Goal: Task Accomplishment & Management: Use online tool/utility

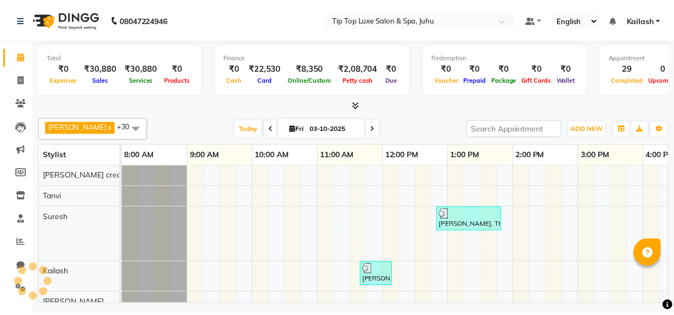
scroll to position [0, 303]
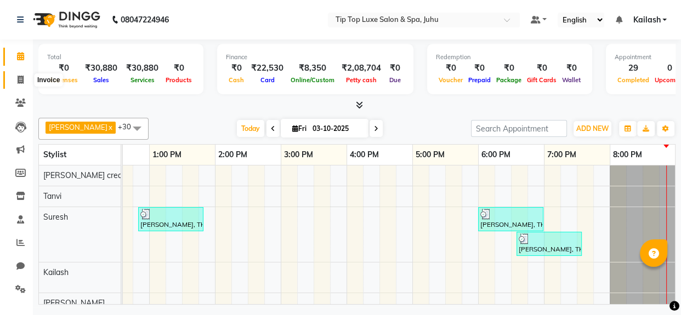
click at [21, 79] on icon at bounding box center [21, 80] width 6 height 8
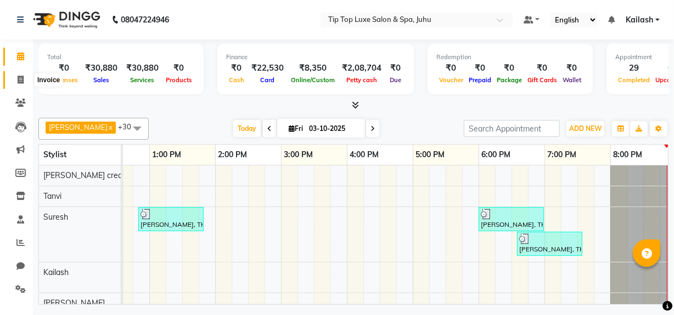
select select "service"
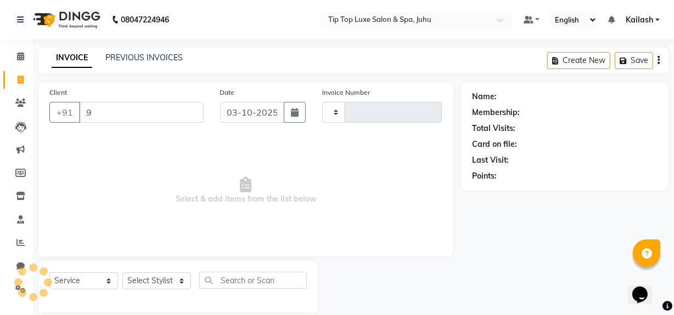
type input "99"
type input "2407"
select select "8298"
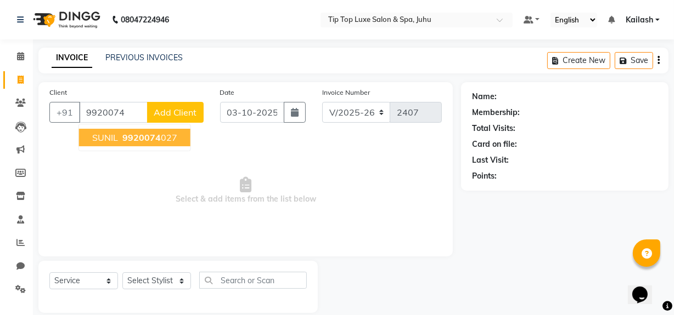
click at [120, 136] on ngb-highlight "9920074 027" at bounding box center [148, 137] width 57 height 11
type input "9920074027"
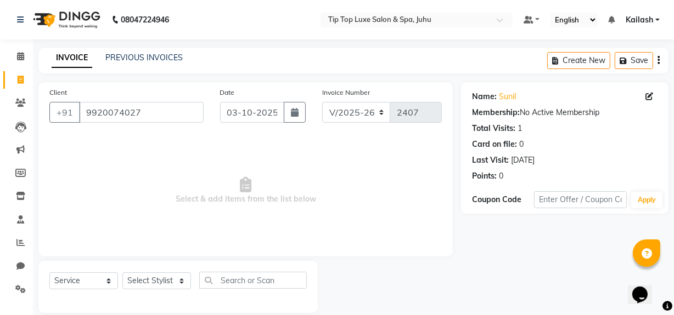
click at [650, 94] on icon at bounding box center [649, 97] width 8 height 8
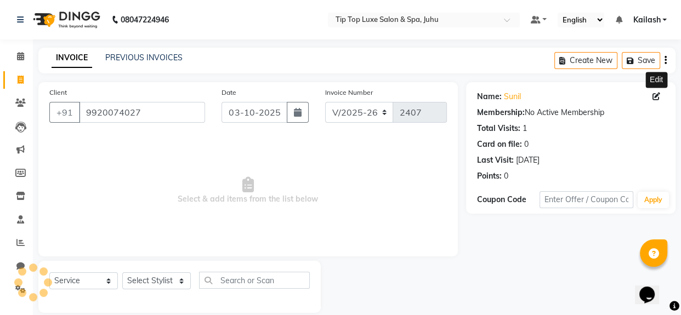
select select "[DEMOGRAPHIC_DATA]"
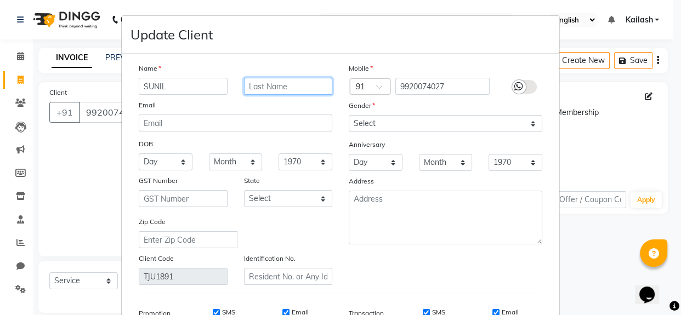
click at [310, 81] on input "text" at bounding box center [288, 86] width 89 height 17
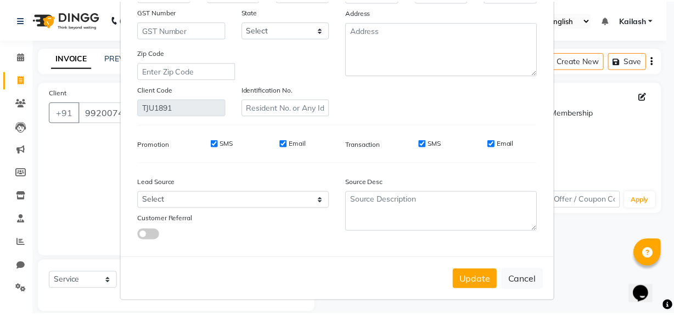
scroll to position [174, 0]
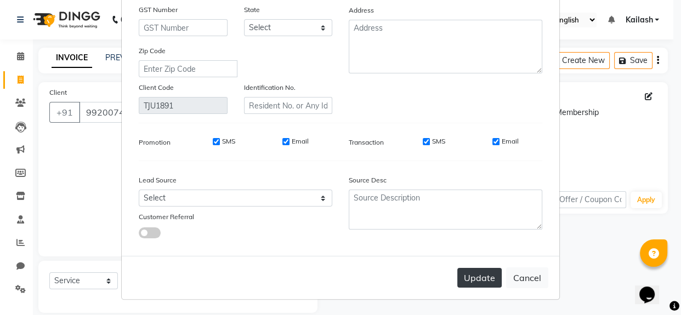
type input "[PERSON_NAME]"
click at [484, 280] on button "Update" at bounding box center [480, 278] width 44 height 20
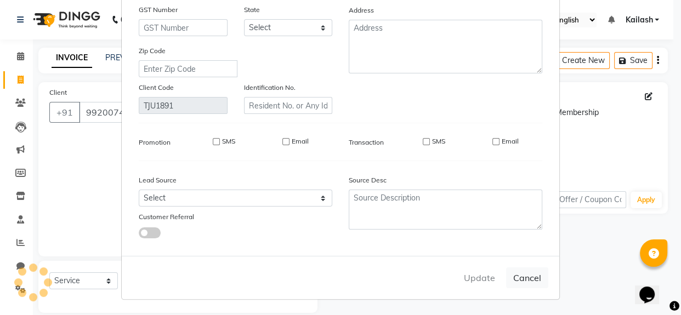
select select
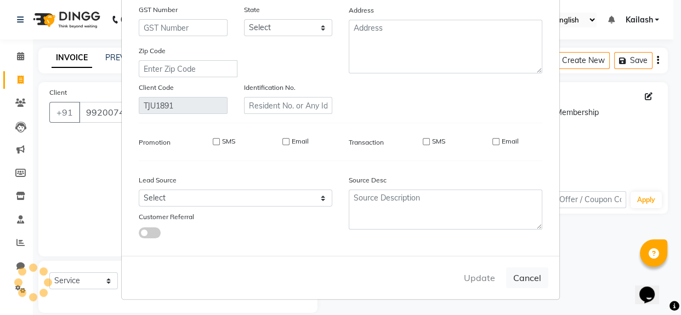
select select
checkbox input "false"
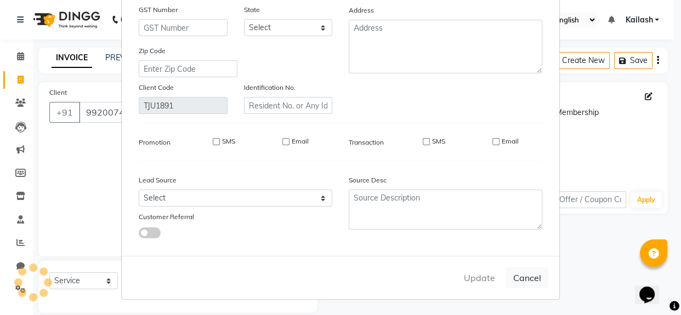
checkbox input "false"
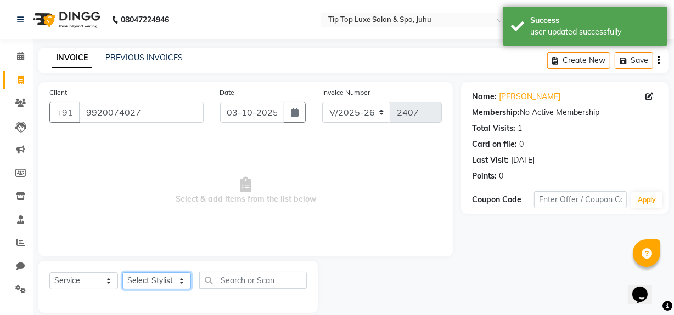
click at [171, 282] on select "Select Stylist [PERSON_NAME] admin [PERSON_NAME] creado ANAO [PERSON_NAME] Jyot…" at bounding box center [156, 281] width 69 height 17
select select "82307"
click at [122, 273] on select "Select Stylist [PERSON_NAME] admin [PERSON_NAME] creado ANAO [PERSON_NAME] Jyot…" at bounding box center [156, 281] width 69 height 17
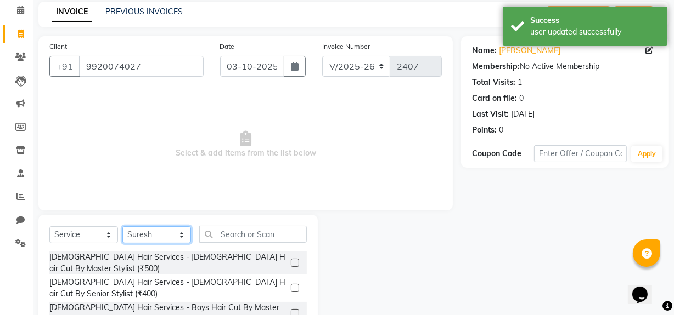
scroll to position [124, 0]
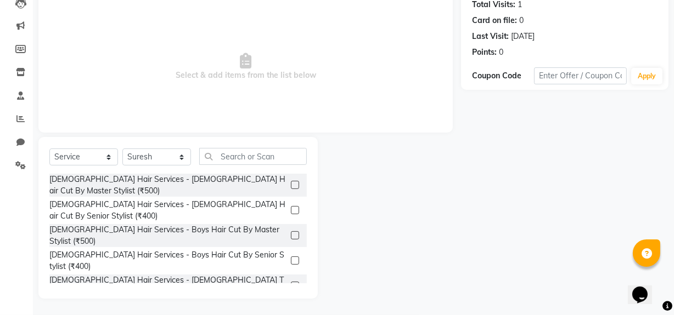
click at [291, 181] on label at bounding box center [295, 185] width 8 height 8
click at [291, 182] on input "checkbox" at bounding box center [294, 185] width 7 height 7
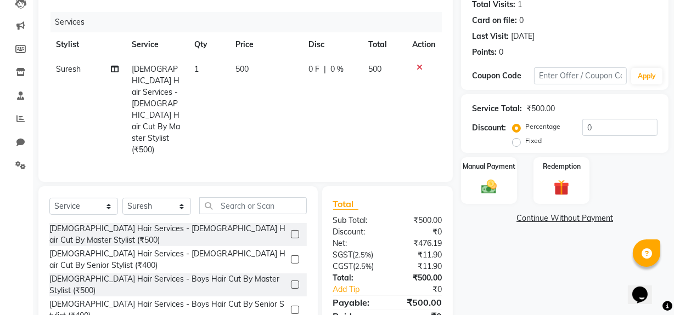
click at [291, 230] on label at bounding box center [295, 234] width 8 height 8
click at [291, 232] on input "checkbox" at bounding box center [294, 235] width 7 height 7
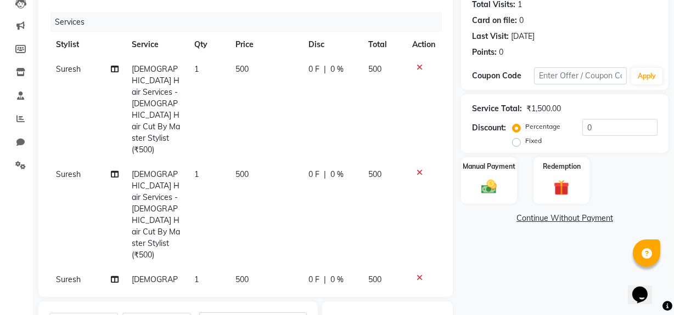
checkbox input "false"
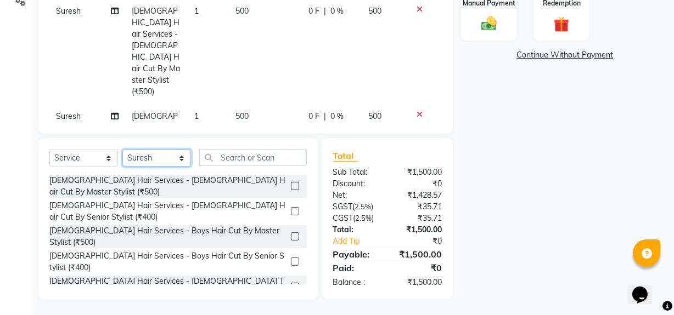
click at [177, 153] on select "Select Stylist [PERSON_NAME] admin [PERSON_NAME] creado ANAO [PERSON_NAME] Jyot…" at bounding box center [156, 158] width 69 height 17
select select "82311"
click at [122, 150] on select "Select Stylist [PERSON_NAME] admin [PERSON_NAME] creado ANAO [PERSON_NAME] Jyot…" at bounding box center [156, 158] width 69 height 17
click at [144, 33] on td "[DEMOGRAPHIC_DATA] Hair Services - [DEMOGRAPHIC_DATA] Hair Cut By Master Stylis…" at bounding box center [156, 51] width 63 height 105
select select "82307"
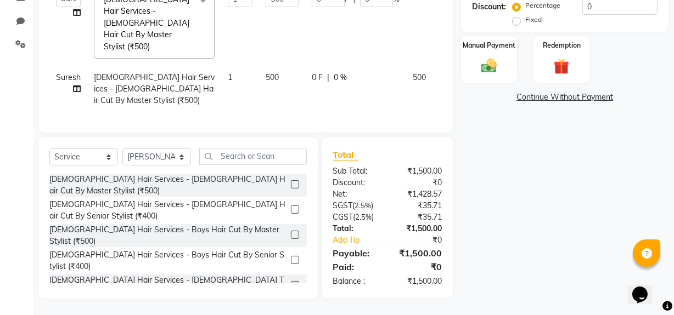
scroll to position [206, 0]
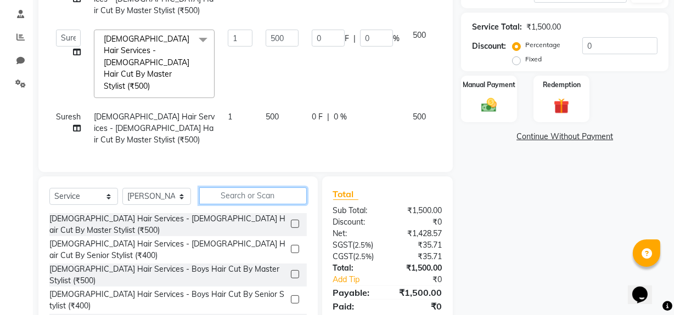
click at [229, 188] on input "text" at bounding box center [253, 196] width 108 height 17
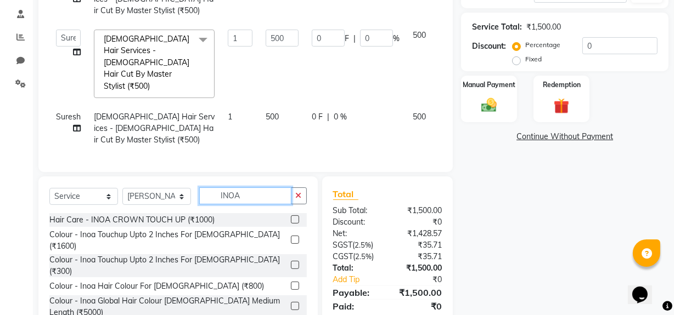
type input "INOA"
click at [291, 282] on label at bounding box center [295, 286] width 8 height 8
click at [291, 283] on input "checkbox" at bounding box center [294, 286] width 7 height 7
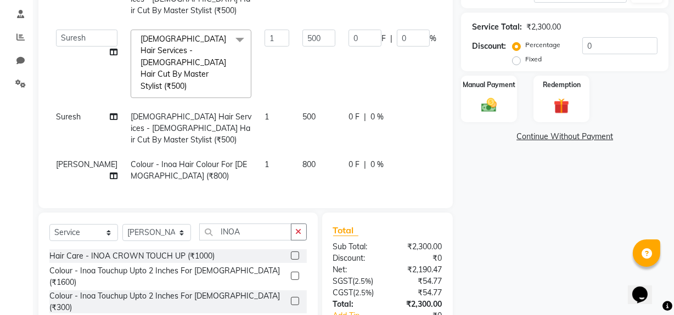
checkbox input "false"
click at [302, 224] on button "button" at bounding box center [299, 232] width 16 height 17
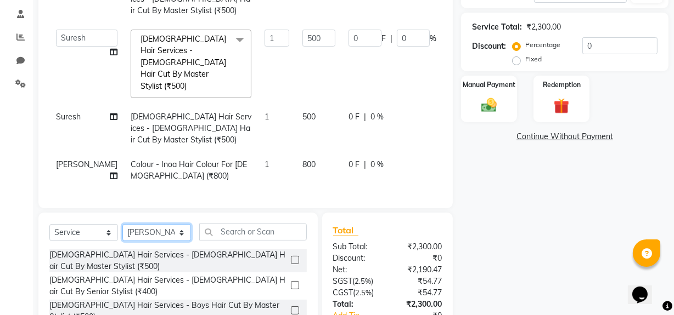
click at [170, 224] on select "Select Stylist [PERSON_NAME] admin [PERSON_NAME] creado ANAO [PERSON_NAME] Jyot…" at bounding box center [156, 232] width 69 height 17
select select "82327"
click at [122, 224] on select "Select Stylist [PERSON_NAME] admin [PERSON_NAME] creado ANAO [PERSON_NAME] Jyot…" at bounding box center [156, 232] width 69 height 17
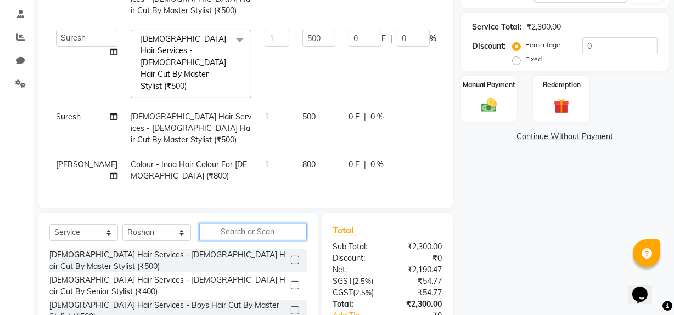
click at [237, 224] on input "text" at bounding box center [253, 232] width 108 height 17
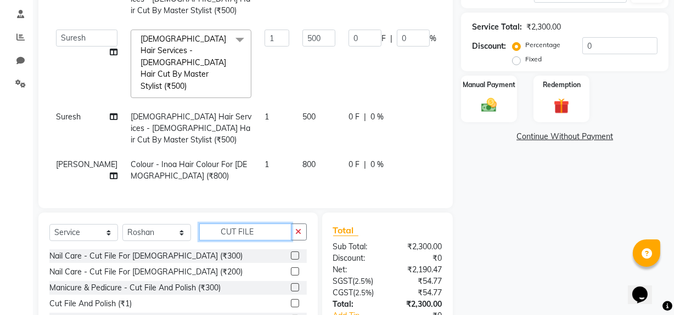
type input "CUT FILE"
click at [292, 252] on label at bounding box center [295, 256] width 8 height 8
click at [292, 253] on input "checkbox" at bounding box center [294, 256] width 7 height 7
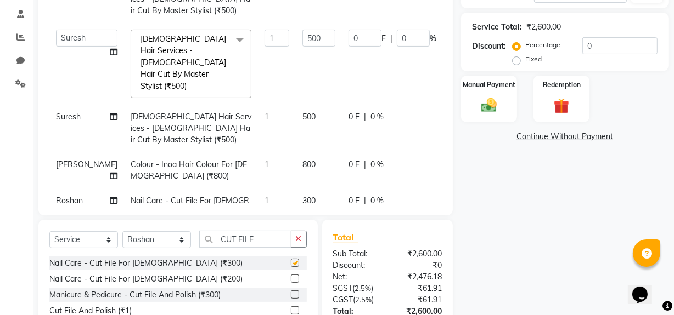
checkbox input "false"
click at [498, 93] on div "Manual Payment" at bounding box center [489, 99] width 58 height 49
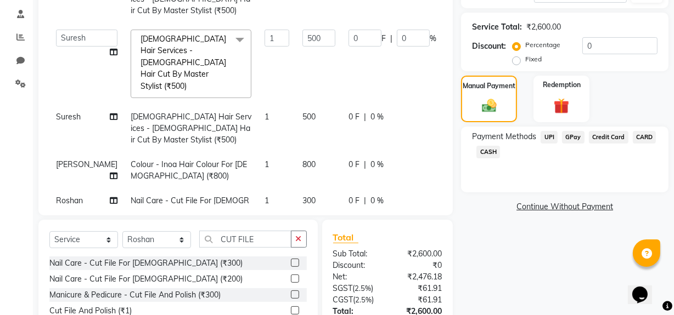
click at [550, 139] on span "UPI" at bounding box center [548, 137] width 17 height 13
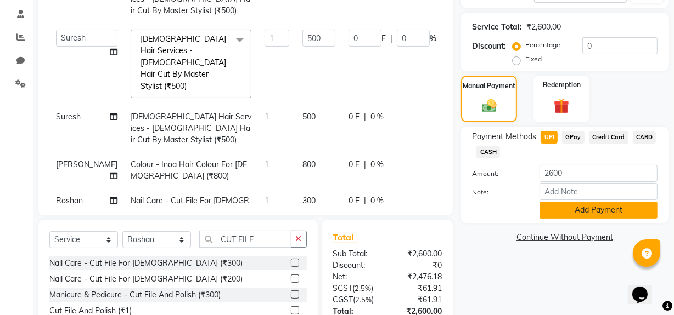
click at [583, 207] on button "Add Payment" at bounding box center [598, 210] width 118 height 17
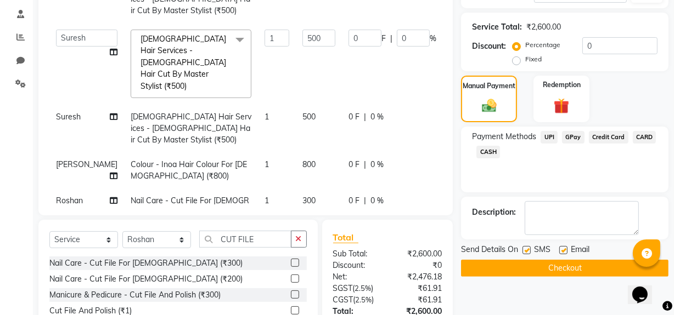
click at [548, 270] on button "Checkout" at bounding box center [564, 268] width 207 height 17
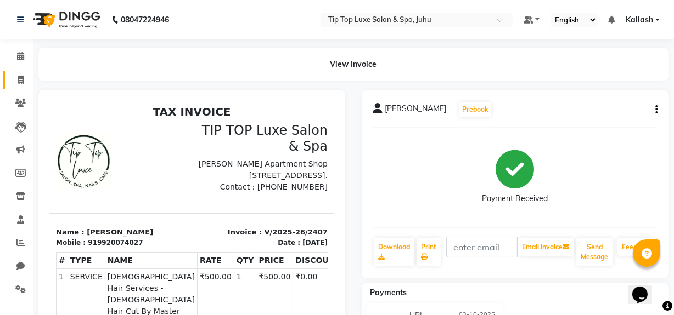
click at [22, 80] on icon at bounding box center [21, 80] width 6 height 8
select select "8298"
select select "service"
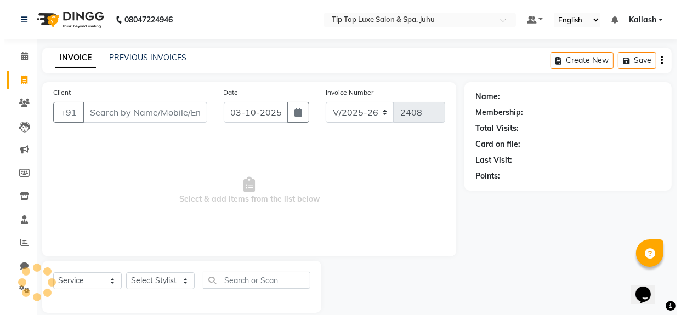
scroll to position [14, 0]
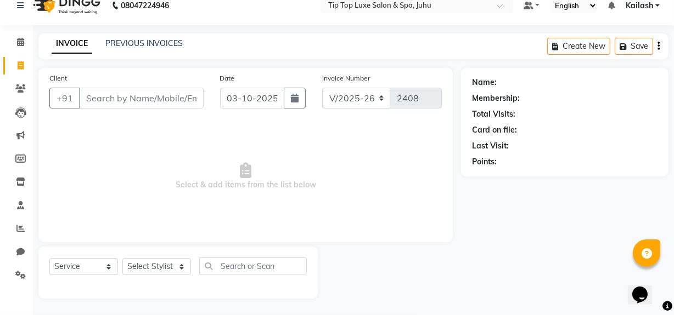
click at [117, 97] on input "Client" at bounding box center [141, 98] width 125 height 21
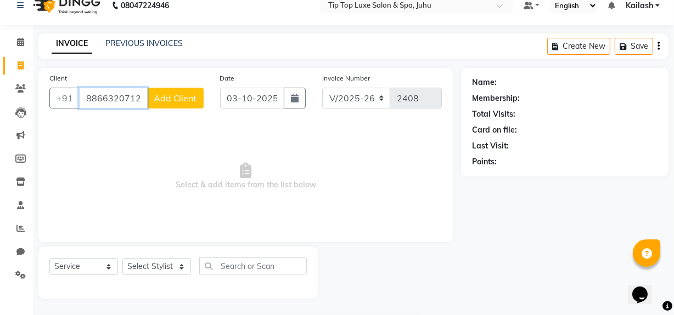
type input "8866320712"
click at [165, 100] on span "Add Client" at bounding box center [175, 98] width 43 height 11
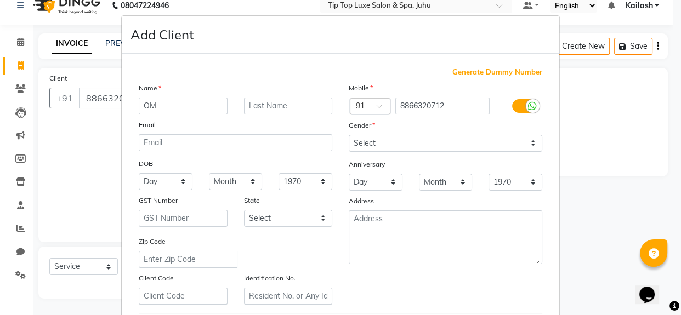
type input "OM"
click at [524, 144] on select "Select [DEMOGRAPHIC_DATA] [DEMOGRAPHIC_DATA] Other Prefer Not To Say" at bounding box center [446, 143] width 194 height 17
select select "[DEMOGRAPHIC_DATA]"
click at [349, 135] on select "Select [DEMOGRAPHIC_DATA] [DEMOGRAPHIC_DATA] Other Prefer Not To Say" at bounding box center [446, 143] width 194 height 17
click at [636, 201] on ngb-modal-window "Add Client Generate Dummy Number Name OM Email DOB Day 01 02 03 04 05 06 07 08 …" at bounding box center [340, 157] width 681 height 315
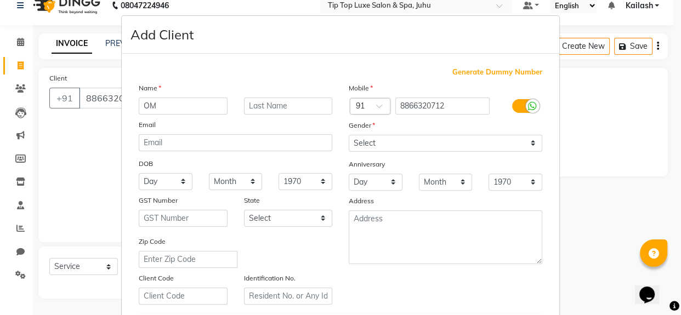
click at [636, 201] on ngb-modal-window "Add Client Generate Dummy Number Name OM Email DOB Day 01 02 03 04 05 06 07 08 …" at bounding box center [340, 157] width 681 height 315
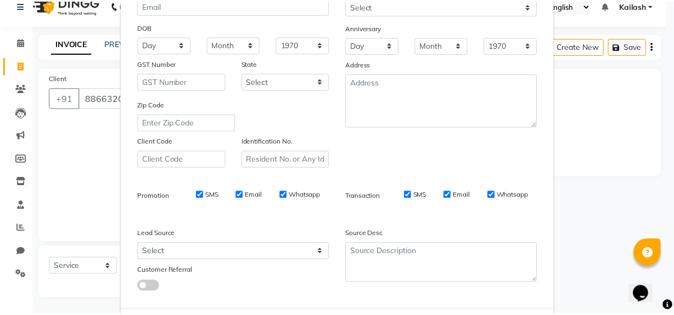
scroll to position [194, 0]
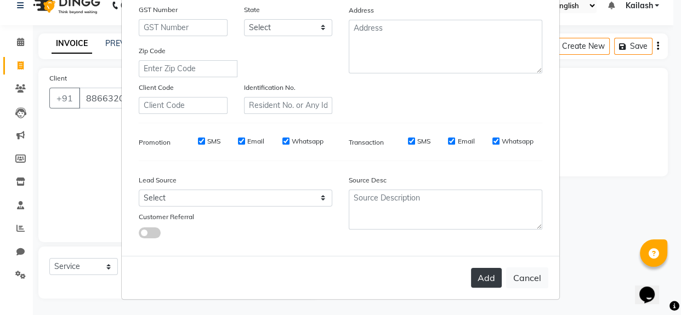
click at [485, 280] on button "Add" at bounding box center [486, 278] width 31 height 20
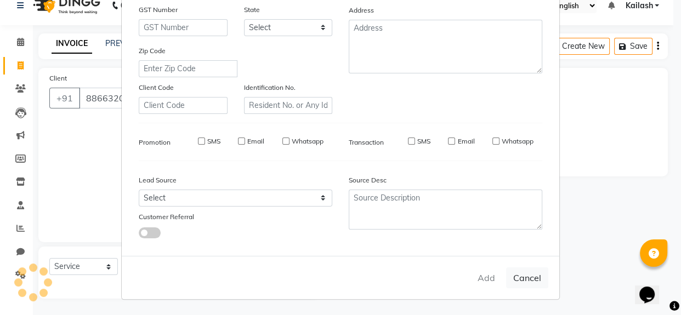
select select
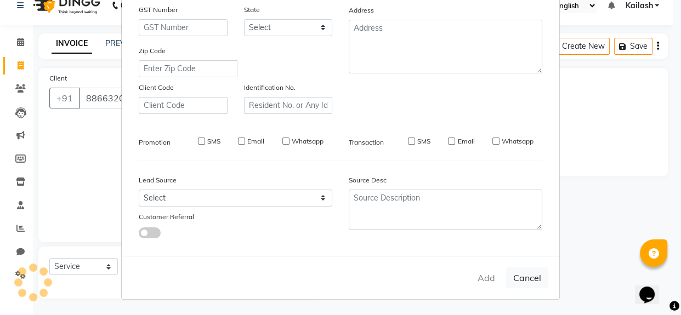
select select
checkbox input "false"
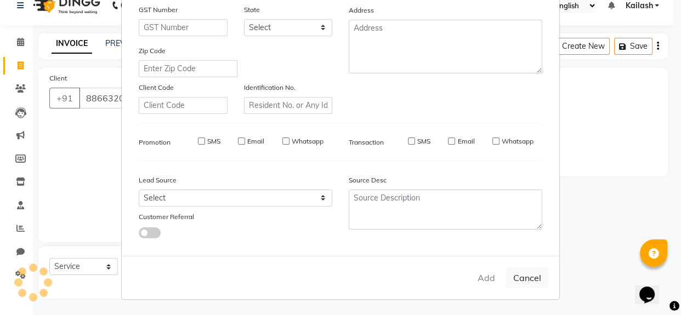
checkbox input "false"
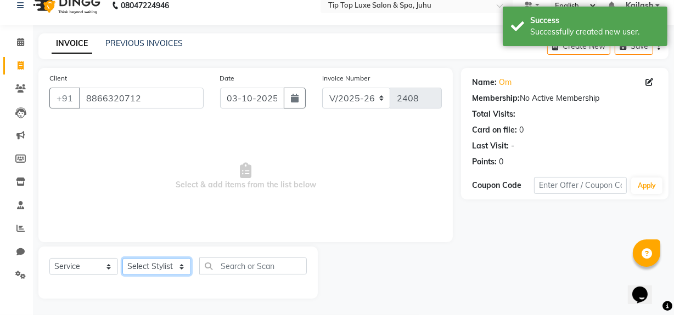
click at [162, 267] on select "Select Stylist [PERSON_NAME] admin [PERSON_NAME] creado ANAO [PERSON_NAME] Jyot…" at bounding box center [156, 266] width 69 height 17
select select "82312"
click at [122, 258] on select "Select Stylist [PERSON_NAME] admin [PERSON_NAME] creado ANAO [PERSON_NAME] Jyot…" at bounding box center [156, 266] width 69 height 17
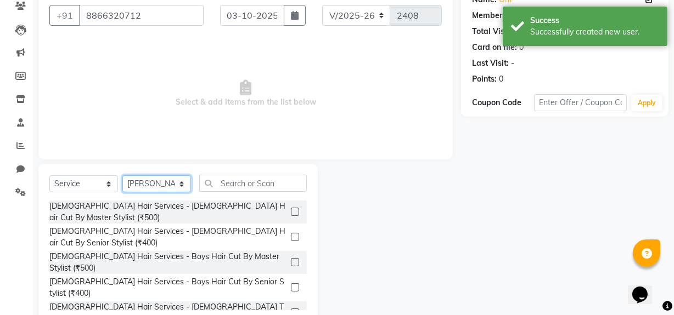
scroll to position [124, 0]
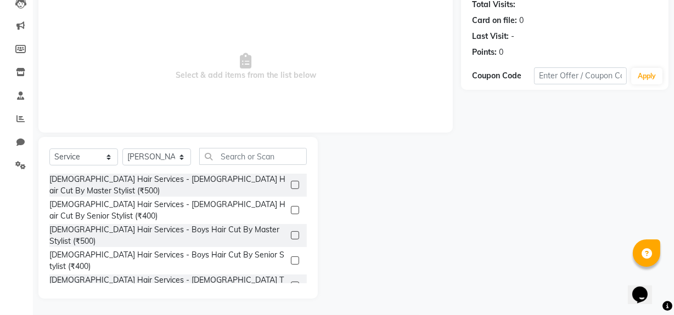
click at [291, 181] on label at bounding box center [295, 185] width 8 height 8
click at [291, 182] on input "checkbox" at bounding box center [294, 185] width 7 height 7
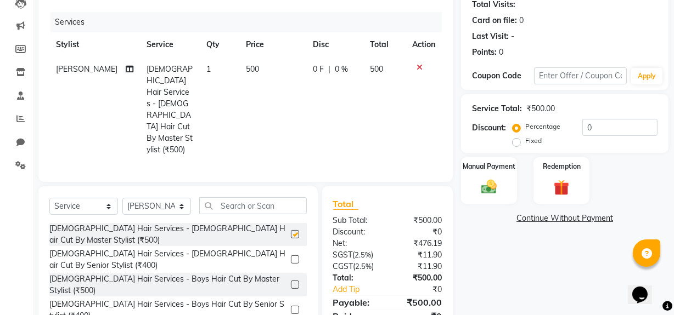
checkbox input "false"
click at [216, 198] on input "text" at bounding box center [253, 206] width 108 height 17
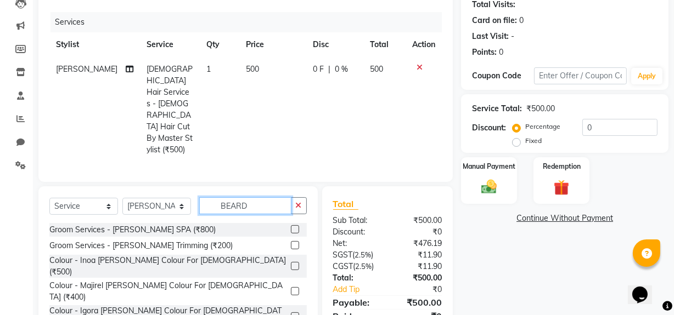
type input "BEARD"
click at [291, 241] on label at bounding box center [295, 245] width 8 height 8
click at [291, 242] on input "checkbox" at bounding box center [294, 245] width 7 height 7
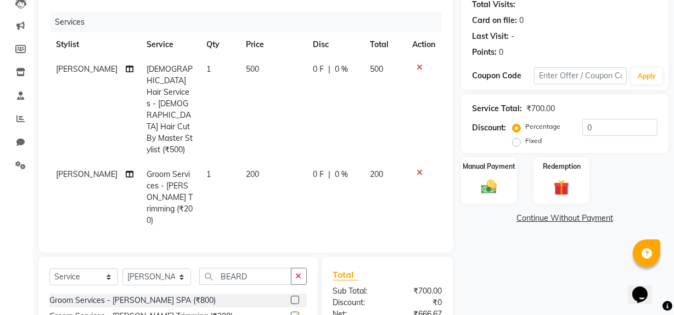
checkbox input "false"
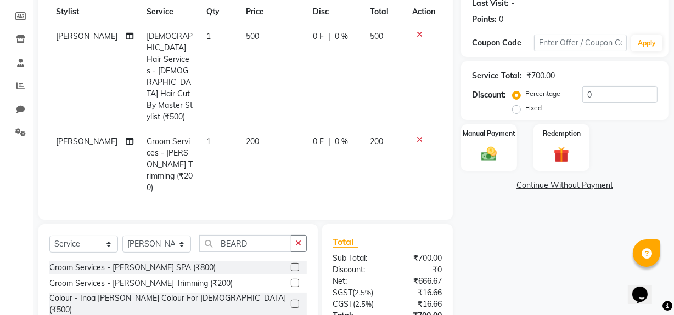
scroll to position [205, 0]
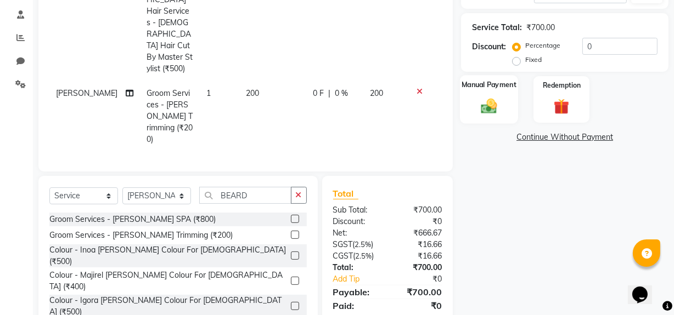
click at [508, 86] on label "Manual Payment" at bounding box center [488, 85] width 55 height 10
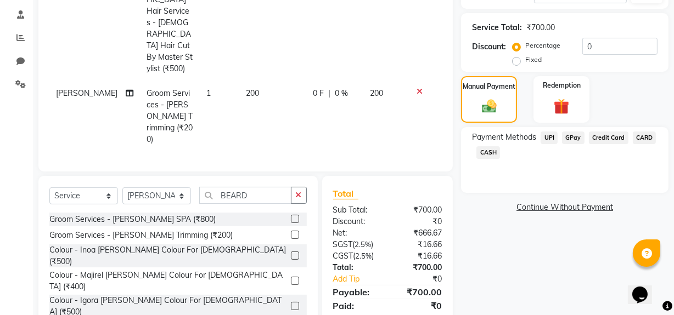
click at [548, 136] on span "UPI" at bounding box center [548, 138] width 17 height 13
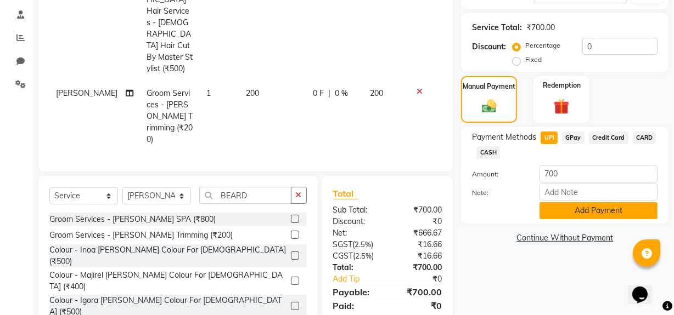
click at [574, 216] on button "Add Payment" at bounding box center [598, 210] width 118 height 17
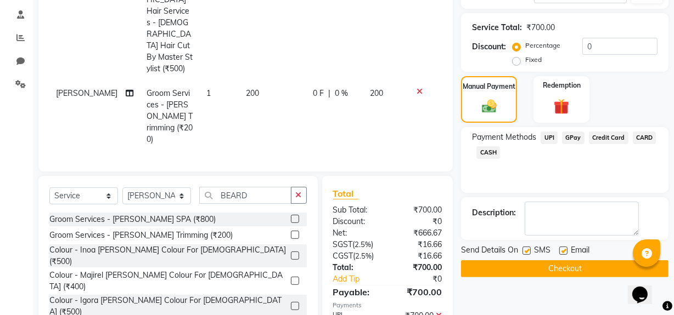
click at [549, 273] on button "Checkout" at bounding box center [564, 269] width 207 height 17
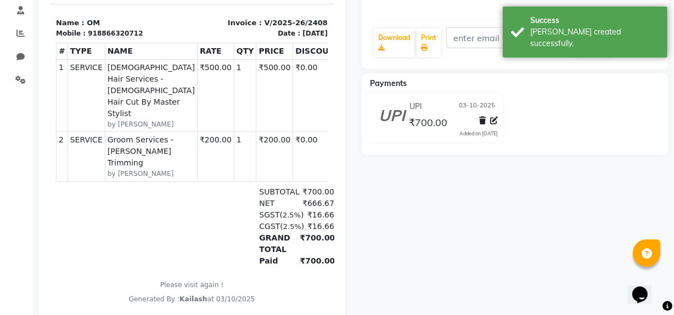
scroll to position [282, 0]
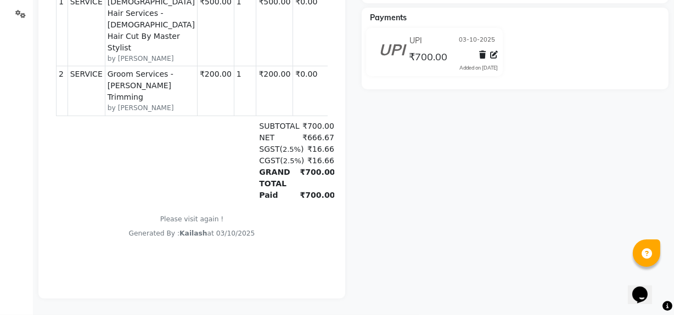
click at [621, 201] on div "OM Prebook Payment Received Download Print Email Invoice Send Message Feedback …" at bounding box center [514, 57] width 323 height 484
click at [633, 75] on div "Payments UPI [DATE] ₹700.00 Added on [DATE]" at bounding box center [515, 49] width 307 height 82
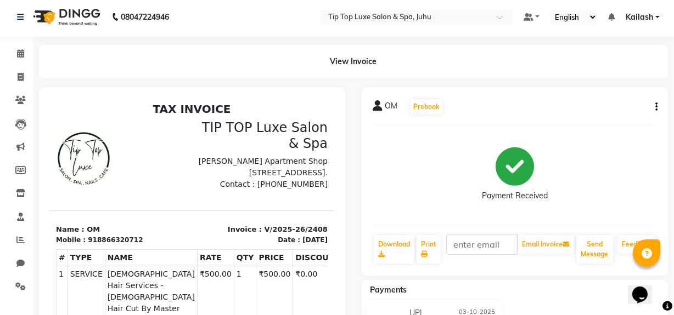
scroll to position [0, 0]
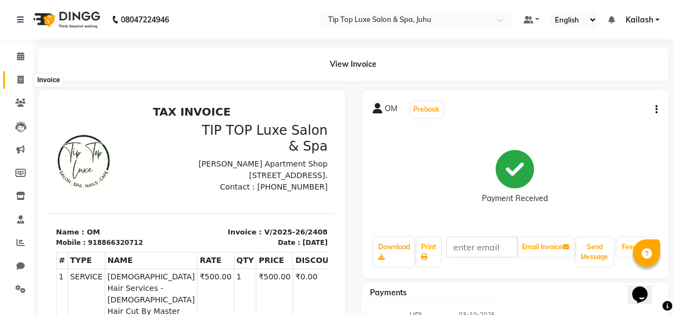
click at [29, 85] on span at bounding box center [20, 80] width 19 height 13
select select "8298"
select select "service"
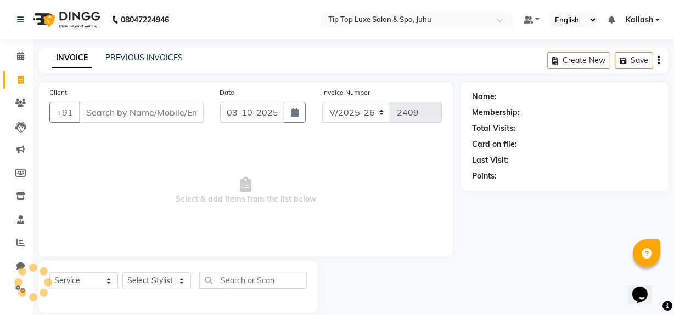
scroll to position [14, 0]
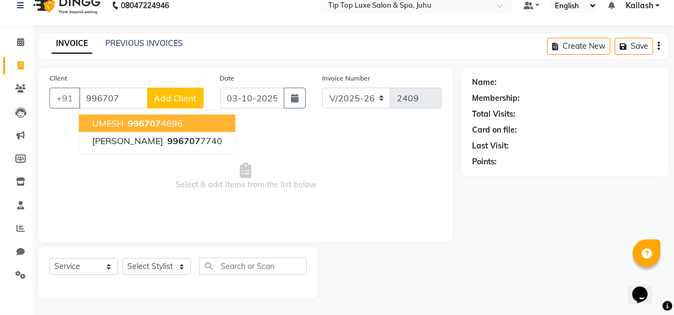
click at [170, 125] on ngb-highlight "996707 4696" at bounding box center [154, 123] width 57 height 11
type input "9967074696"
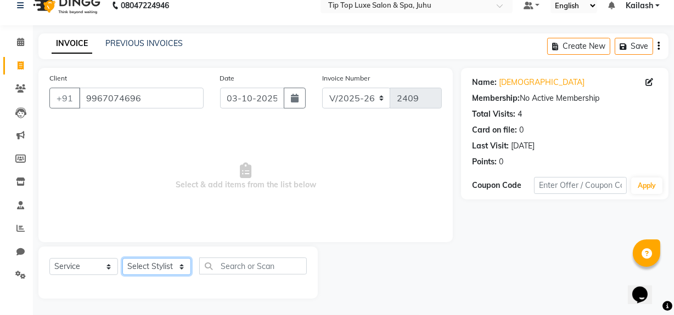
click at [161, 264] on select "Select Stylist [PERSON_NAME] admin [PERSON_NAME] creado ANAO [PERSON_NAME] Jyot…" at bounding box center [156, 266] width 69 height 17
select select "82313"
click at [122, 258] on select "Select Stylist [PERSON_NAME] admin [PERSON_NAME] creado ANAO [PERSON_NAME] Jyot…" at bounding box center [156, 266] width 69 height 17
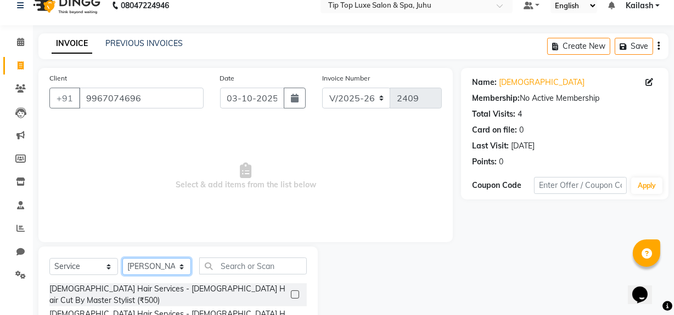
scroll to position [124, 0]
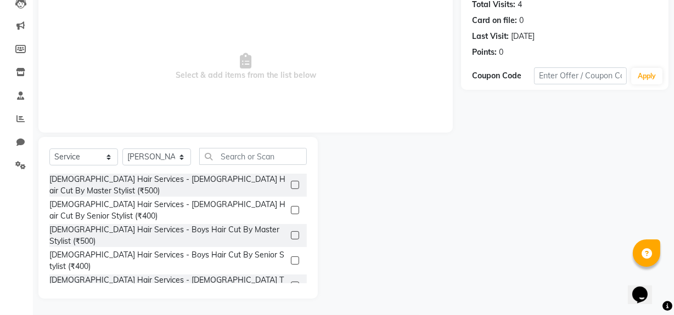
click at [291, 181] on label at bounding box center [295, 185] width 8 height 8
click at [291, 182] on input "checkbox" at bounding box center [294, 185] width 7 height 7
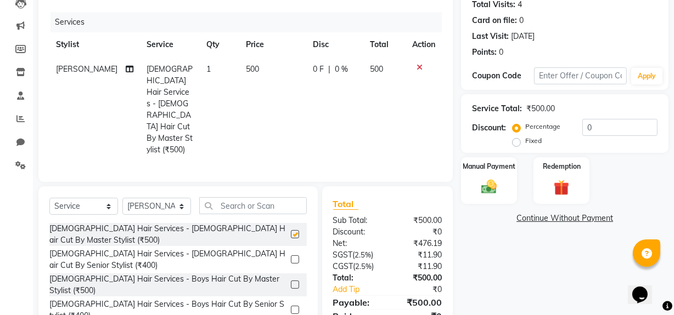
checkbox input "false"
click at [278, 198] on input "text" at bounding box center [253, 206] width 108 height 17
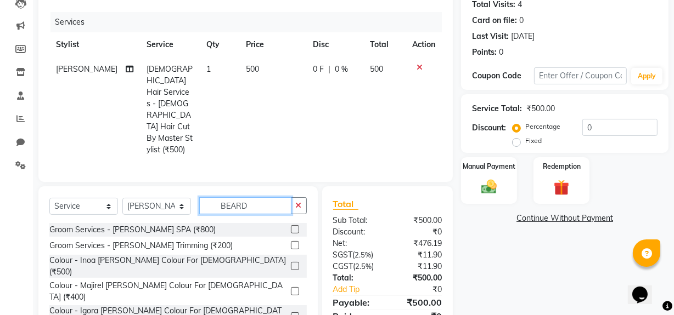
type input "BEARD"
click at [291, 241] on label at bounding box center [295, 245] width 8 height 8
click at [291, 242] on input "checkbox" at bounding box center [294, 245] width 7 height 7
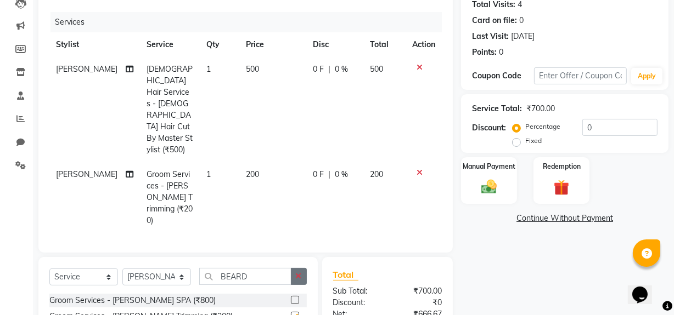
checkbox input "false"
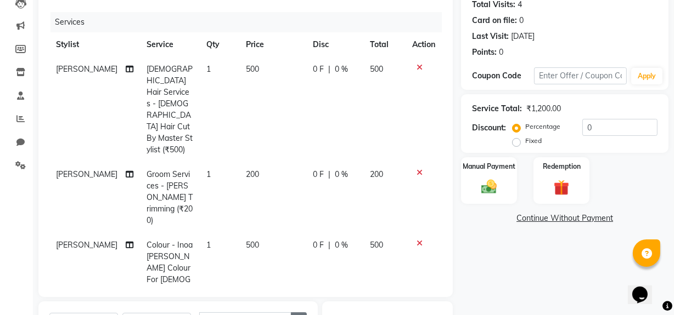
checkbox input "false"
click at [297, 313] on button "button" at bounding box center [299, 321] width 16 height 17
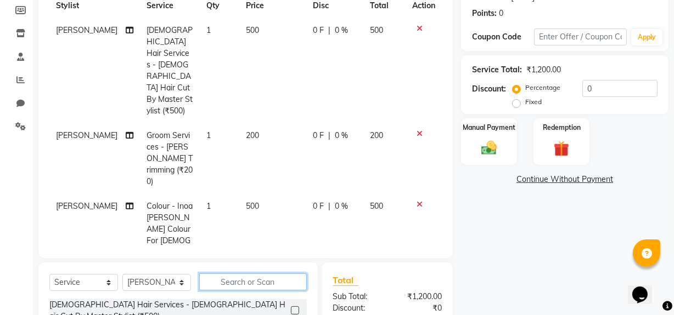
scroll to position [264, 0]
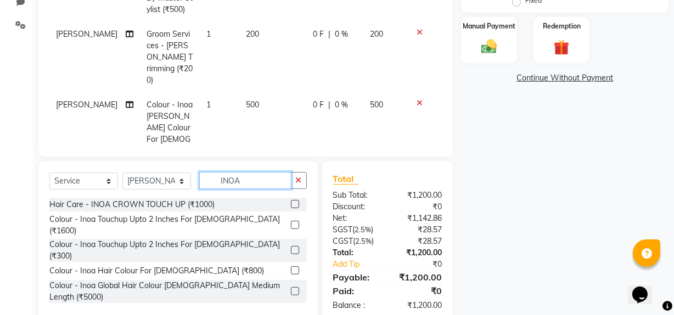
type input "INOA"
click at [291, 267] on label at bounding box center [295, 271] width 8 height 8
click at [291, 268] on input "checkbox" at bounding box center [294, 271] width 7 height 7
checkbox input "false"
click at [301, 176] on button "button" at bounding box center [299, 180] width 16 height 17
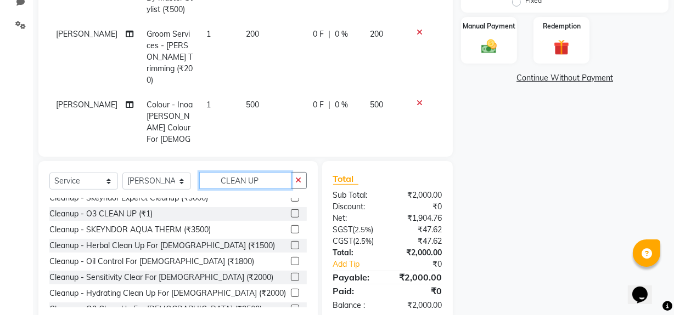
scroll to position [103, 0]
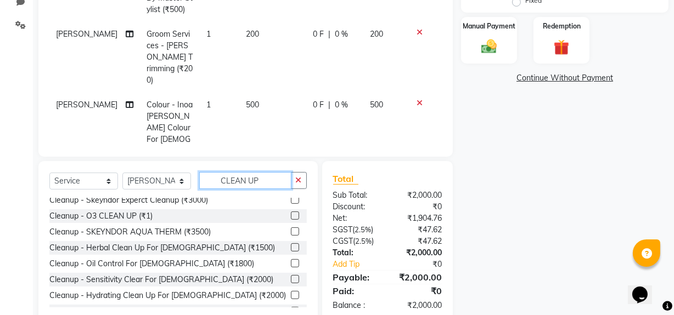
type input "CLEAN UP"
click at [291, 244] on label at bounding box center [295, 248] width 8 height 8
click at [291, 245] on input "checkbox" at bounding box center [294, 248] width 7 height 7
checkbox input "false"
click at [299, 181] on icon "button" at bounding box center [299, 181] width 6 height 8
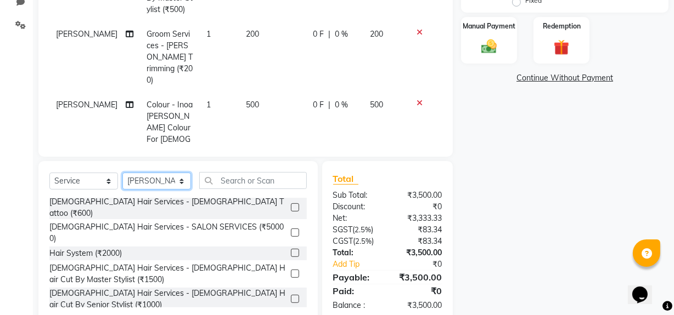
click at [187, 183] on select "Select Stylist [PERSON_NAME] admin [PERSON_NAME] creado ANAO [PERSON_NAME] Jyot…" at bounding box center [156, 181] width 69 height 17
select select "82327"
click at [122, 173] on select "Select Stylist [PERSON_NAME] admin [PERSON_NAME] creado ANAO [PERSON_NAME] Jyot…" at bounding box center [156, 181] width 69 height 17
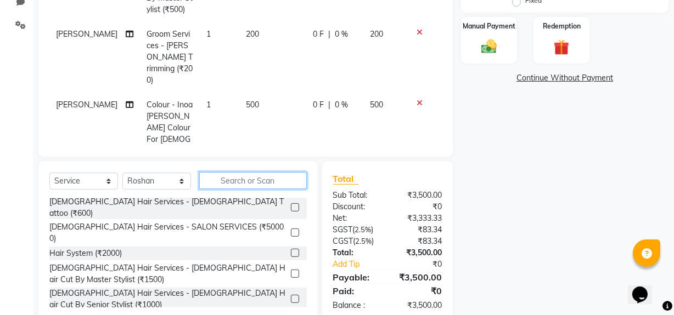
click at [230, 178] on input "text" at bounding box center [253, 180] width 108 height 17
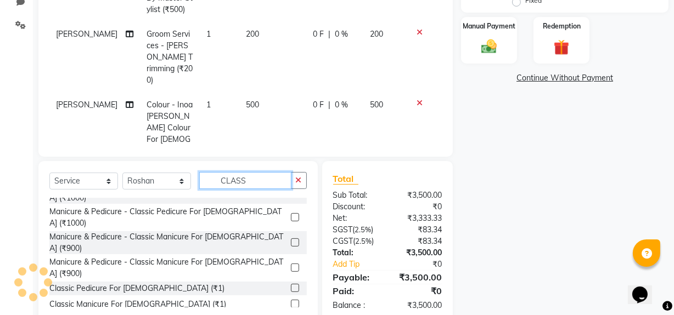
scroll to position [0, 0]
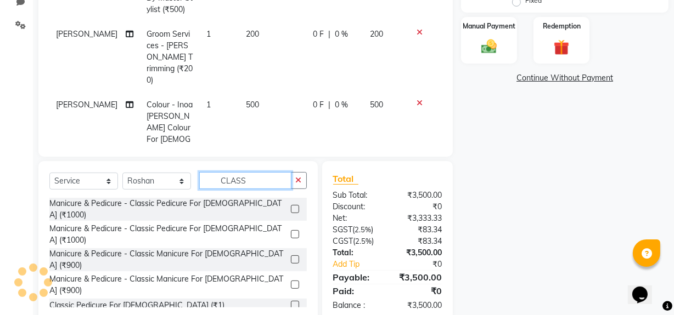
type input "CLASS"
click at [291, 205] on label at bounding box center [295, 209] width 8 height 8
click at [291, 206] on input "checkbox" at bounding box center [294, 209] width 7 height 7
checkbox input "false"
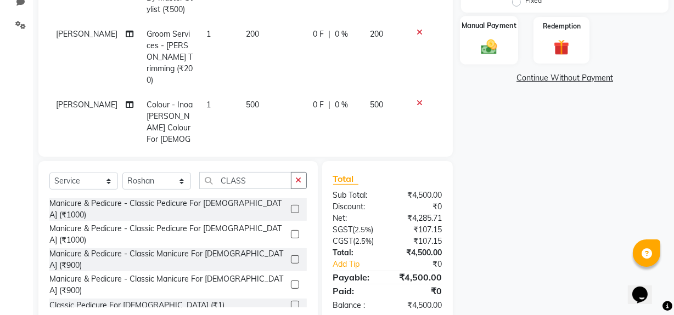
click at [505, 38] on div "Manual Payment" at bounding box center [489, 40] width 58 height 49
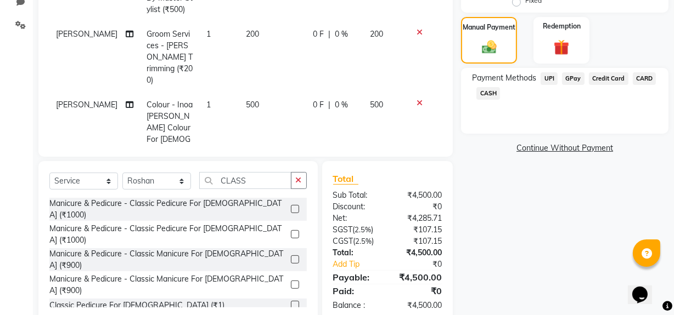
click at [548, 79] on span "UPI" at bounding box center [548, 78] width 17 height 13
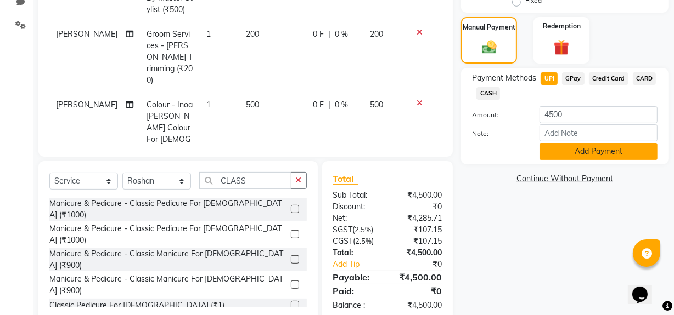
click at [554, 150] on button "Add Payment" at bounding box center [598, 151] width 118 height 17
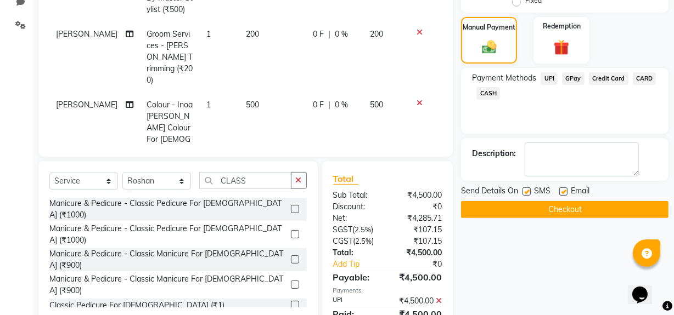
click at [524, 206] on button "Checkout" at bounding box center [564, 209] width 207 height 17
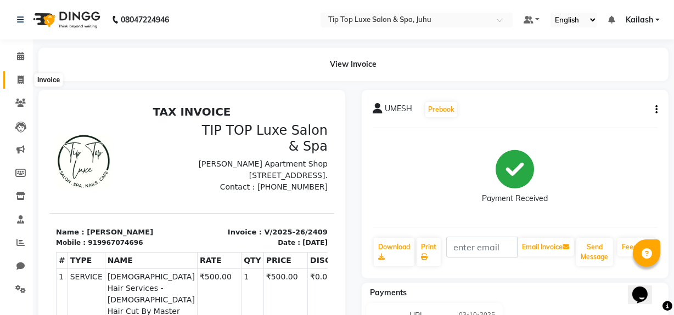
click at [20, 77] on icon at bounding box center [21, 80] width 6 height 8
select select "8298"
select select "service"
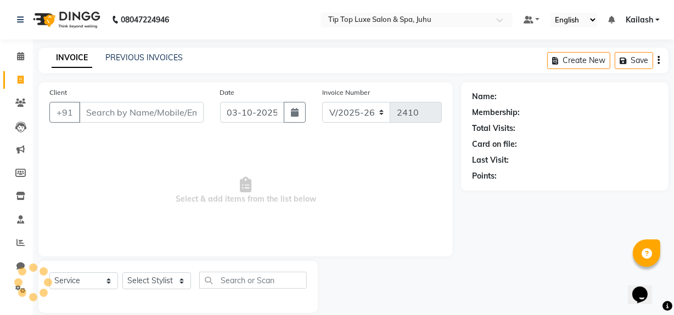
scroll to position [14, 0]
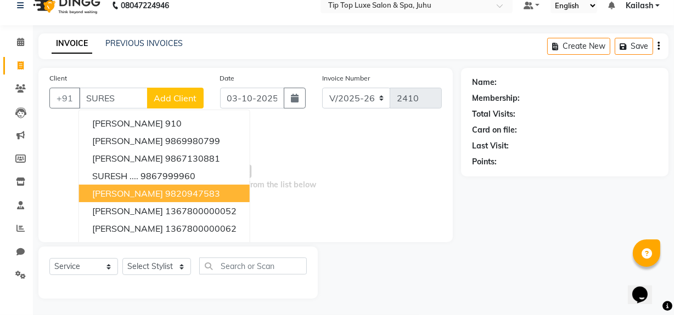
click at [165, 198] on ngb-highlight "9820947583" at bounding box center [192, 193] width 55 height 11
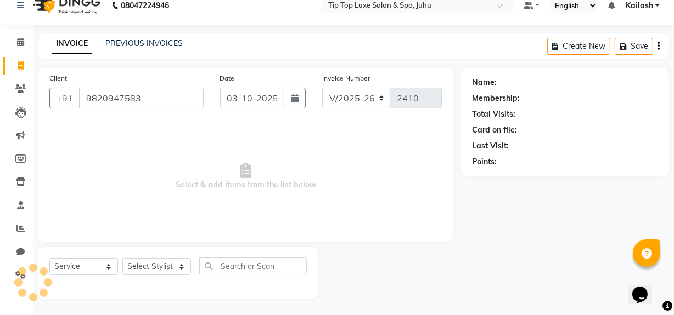
type input "9820947583"
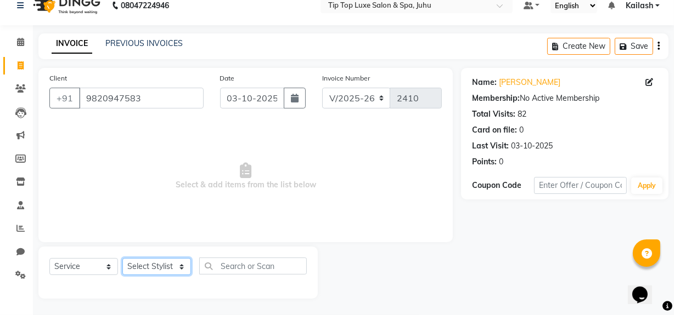
click at [176, 269] on select "Select Stylist [PERSON_NAME] admin [PERSON_NAME] creado ANAO [PERSON_NAME] Jyot…" at bounding box center [156, 266] width 69 height 17
select select "82323"
click at [122, 258] on select "Select Stylist [PERSON_NAME] admin [PERSON_NAME] creado ANAO [PERSON_NAME] Jyot…" at bounding box center [156, 266] width 69 height 17
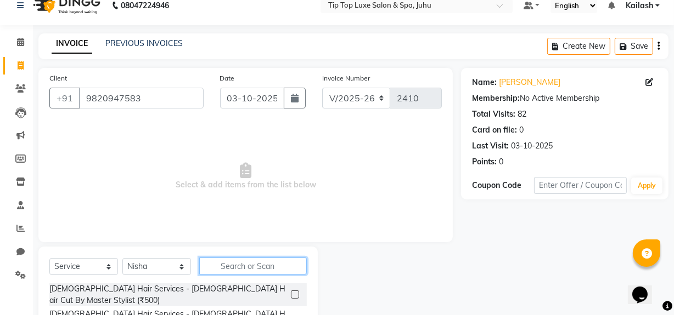
click at [251, 263] on input "text" at bounding box center [253, 266] width 108 height 17
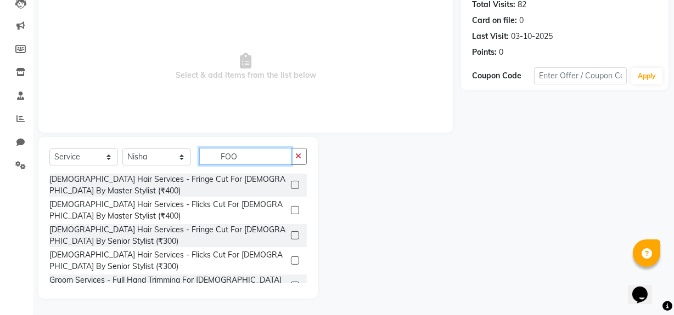
scroll to position [110, 0]
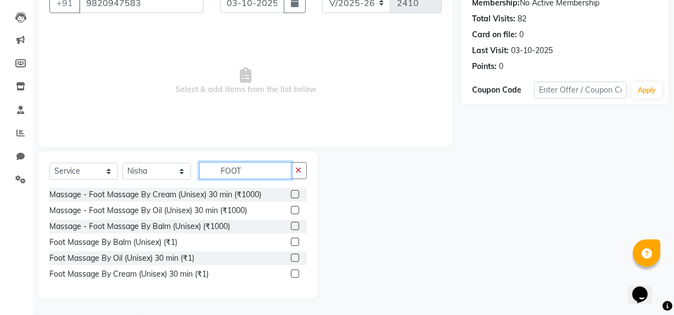
type input "FOOT"
click at [291, 210] on label at bounding box center [295, 210] width 8 height 8
click at [291, 210] on input "checkbox" at bounding box center [294, 210] width 7 height 7
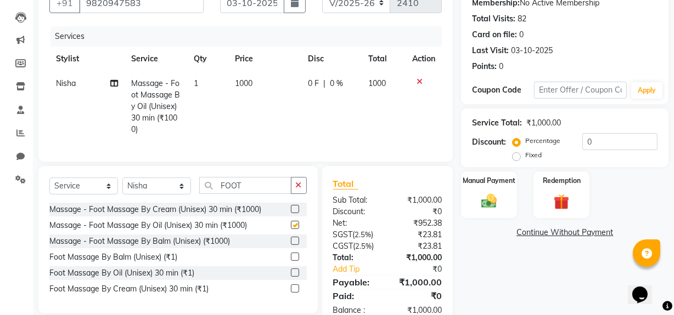
checkbox input "false"
click at [250, 82] on span "1000" at bounding box center [244, 83] width 18 height 10
select select "82323"
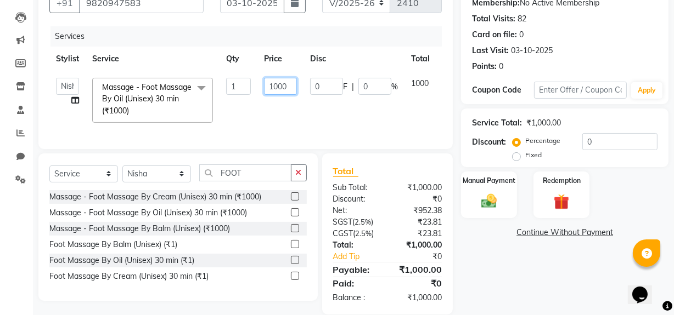
click at [279, 89] on input "1000" at bounding box center [280, 86] width 33 height 17
type input "1500"
click at [248, 104] on tr "[PERSON_NAME] admin [PERSON_NAME] creado ANAO [PERSON_NAME] Jyoti Kailash [PERS…" at bounding box center [260, 100] width 423 height 58
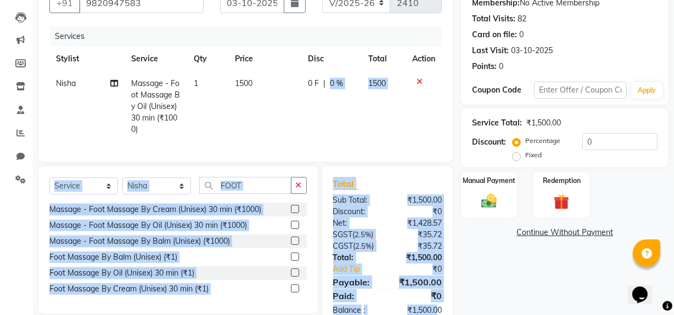
drag, startPoint x: 325, startPoint y: 99, endPoint x: 481, endPoint y: 339, distance: 285.6
click at [481, 206] on html "08047224946 Select Location × Tip Top Luxe Salon & Spa, Juhu Default Panel My P…" at bounding box center [337, 47] width 674 height 315
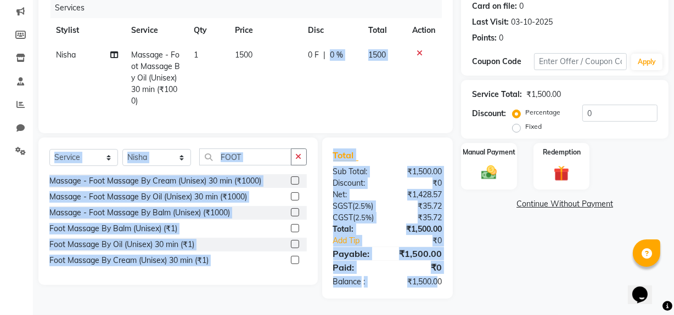
scroll to position [0, 8]
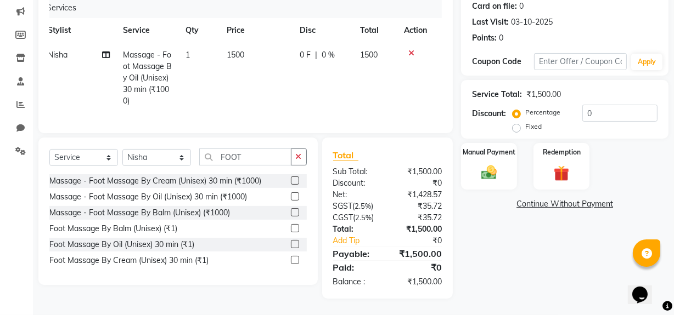
click at [532, 269] on div "Name: [PERSON_NAME] Membership: No Active Membership Total Visits: 82 Card on f…" at bounding box center [569, 121] width 216 height 355
click at [476, 170] on img at bounding box center [489, 172] width 26 height 19
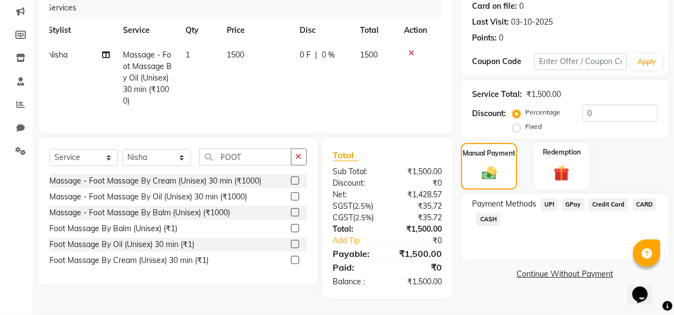
click at [549, 199] on span "UPI" at bounding box center [548, 205] width 17 height 13
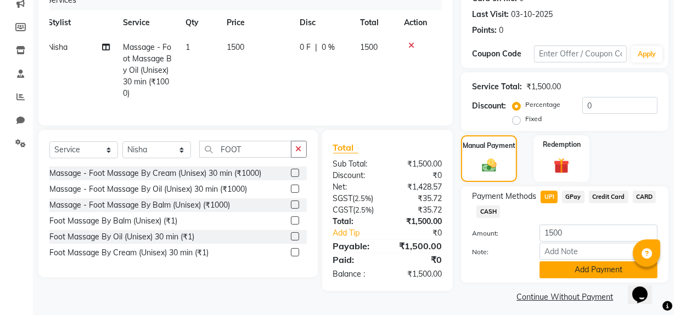
click at [582, 272] on button "Add Payment" at bounding box center [598, 270] width 118 height 17
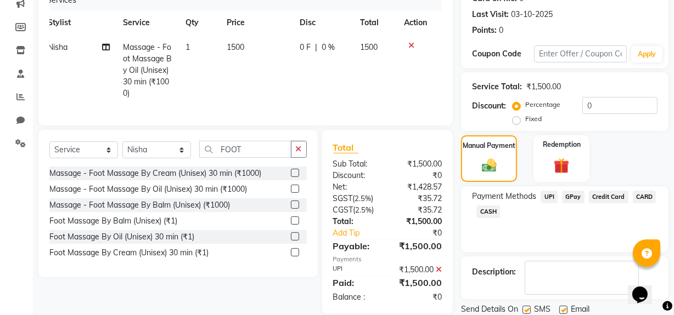
scroll to position [183, 0]
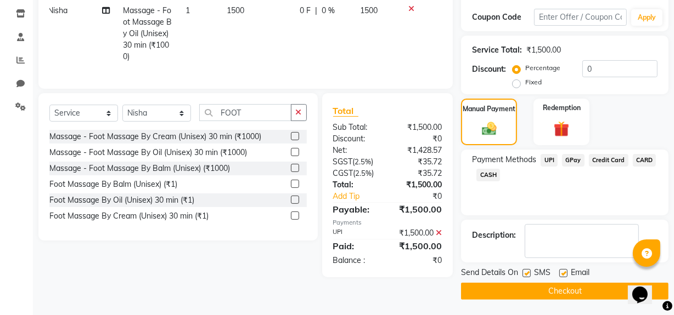
click at [567, 292] on button "Checkout" at bounding box center [564, 291] width 207 height 17
